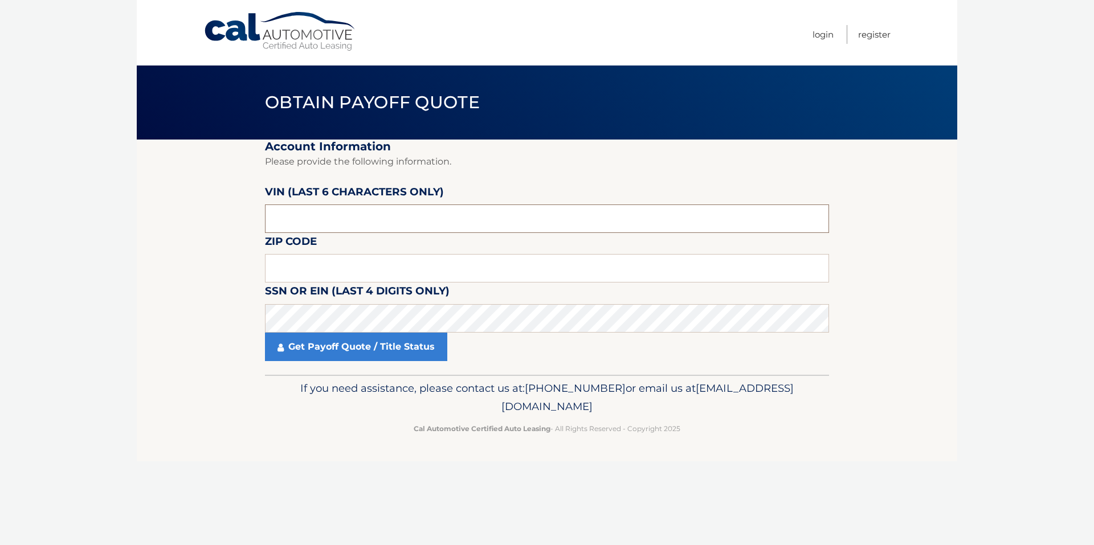
click at [356, 221] on input "text" at bounding box center [547, 219] width 564 height 28
click at [348, 217] on input "text" at bounding box center [547, 219] width 564 height 28
type input "768921"
click at [311, 271] on input "text" at bounding box center [547, 268] width 564 height 28
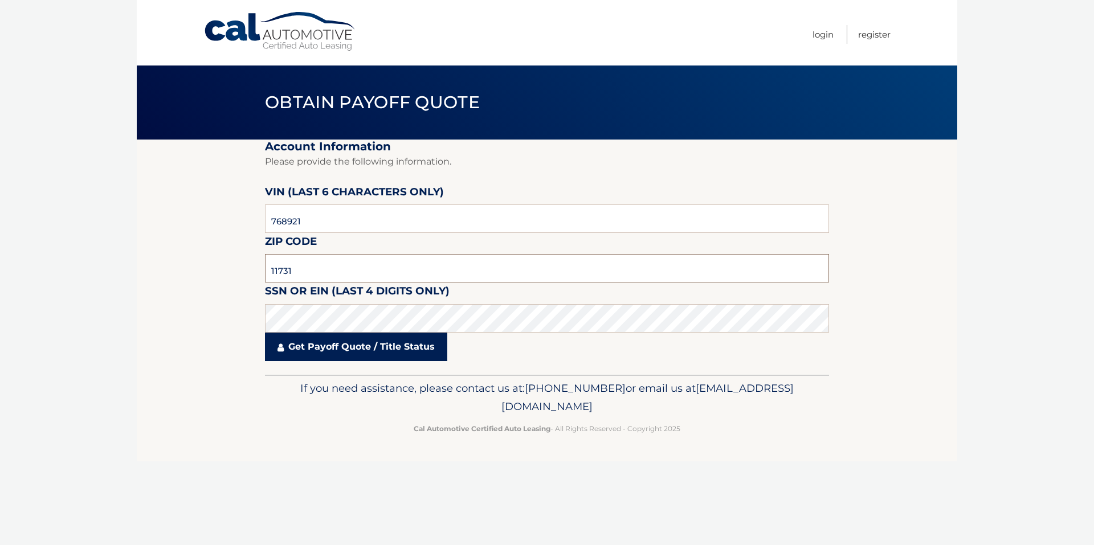
type input "11731"
click at [332, 346] on link "Get Payoff Quote / Title Status" at bounding box center [356, 347] width 182 height 28
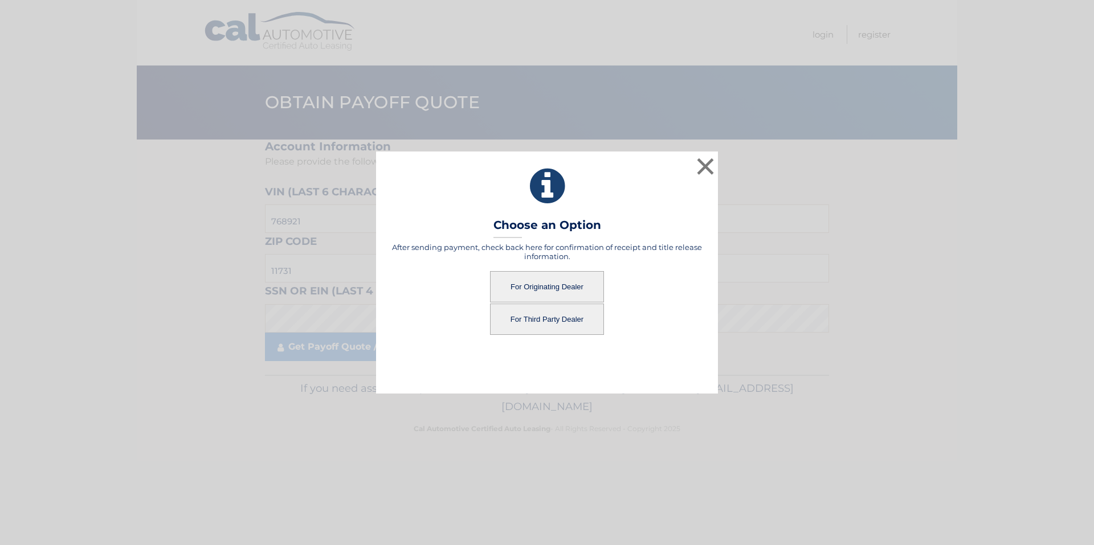
click at [568, 320] on button "For Third Party Dealer" at bounding box center [547, 319] width 114 height 31
click at [566, 316] on button "For Third Party Dealer" at bounding box center [547, 319] width 114 height 31
